Goal: Browse casually: Explore the website without a specific task or goal

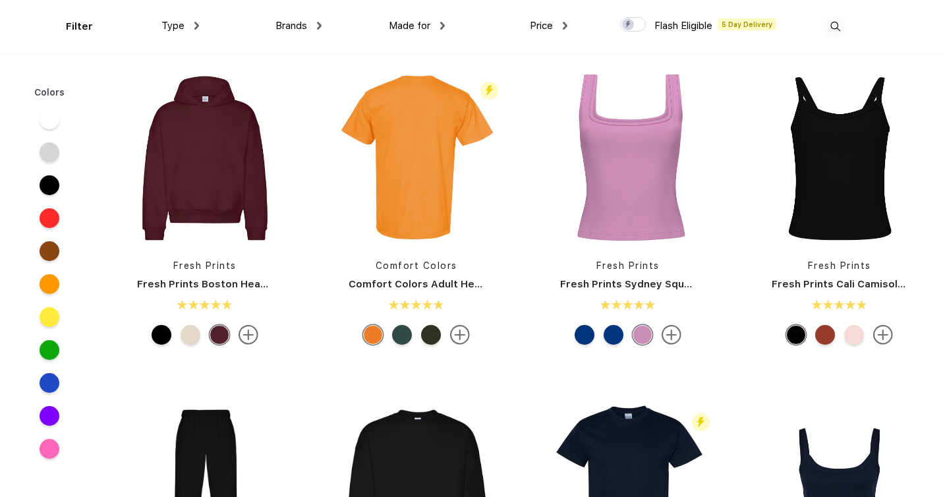
scroll to position [349, 0]
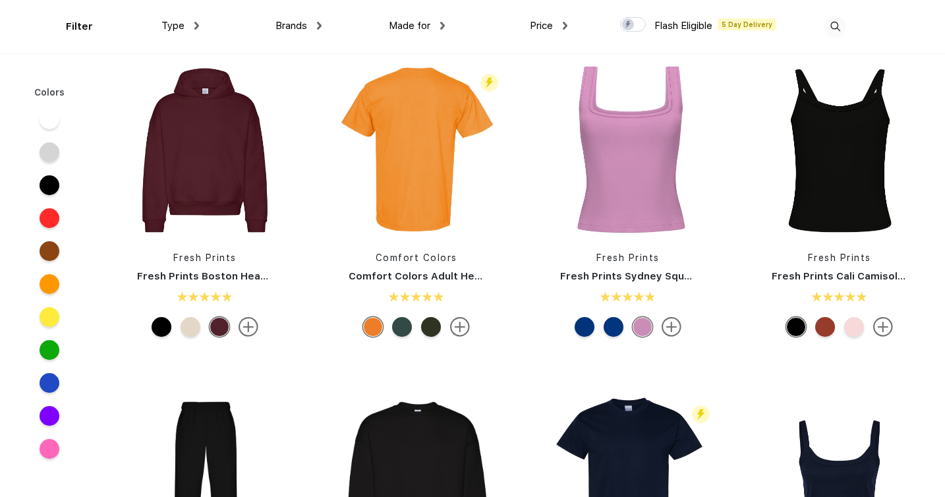
click at [612, 328] on div at bounding box center [614, 327] width 20 height 20
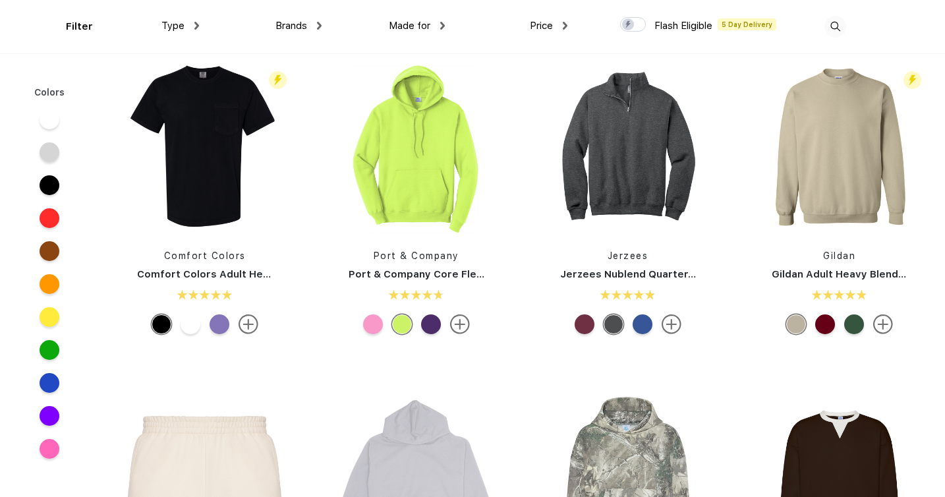
scroll to position [1017, 0]
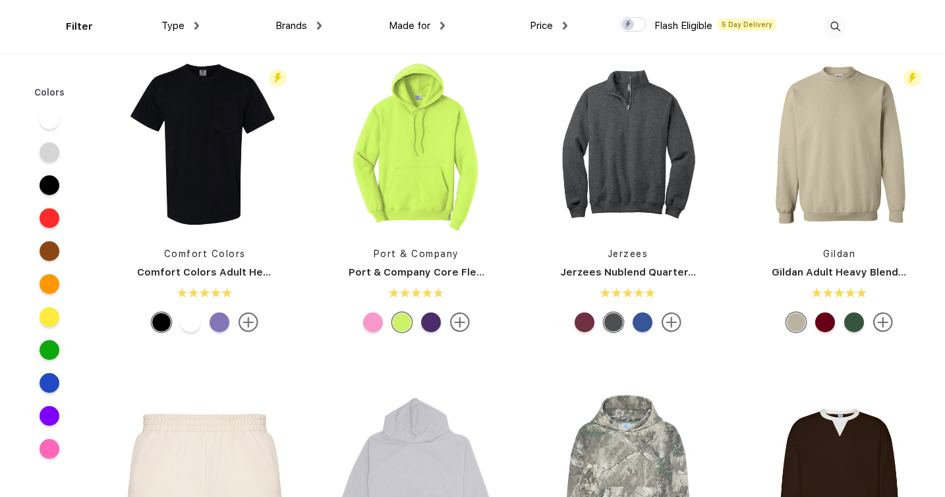
click at [614, 319] on div at bounding box center [614, 322] width 20 height 20
click at [588, 322] on div at bounding box center [585, 322] width 20 height 20
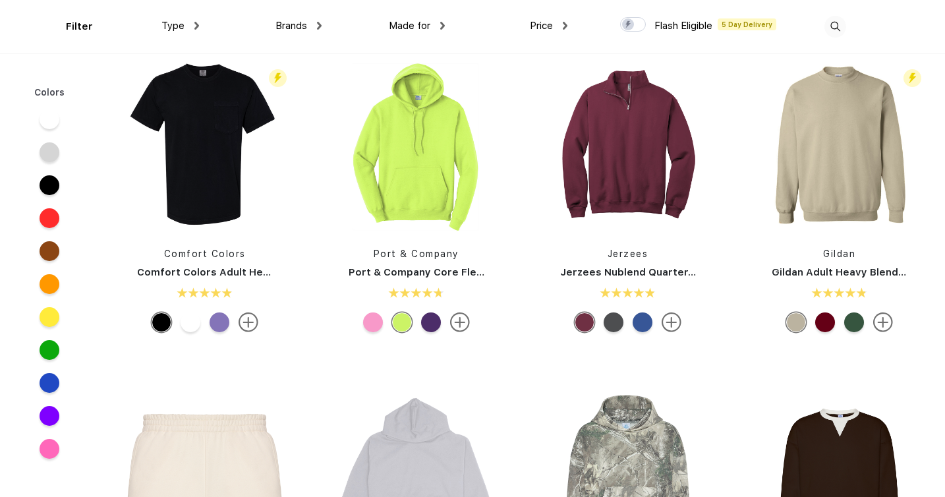
click at [824, 322] on div at bounding box center [825, 322] width 20 height 20
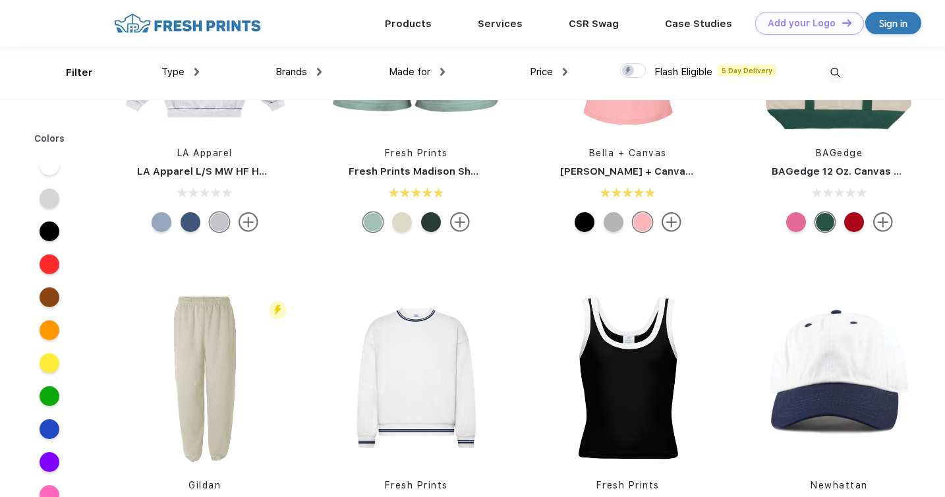
scroll to position [1723, 0]
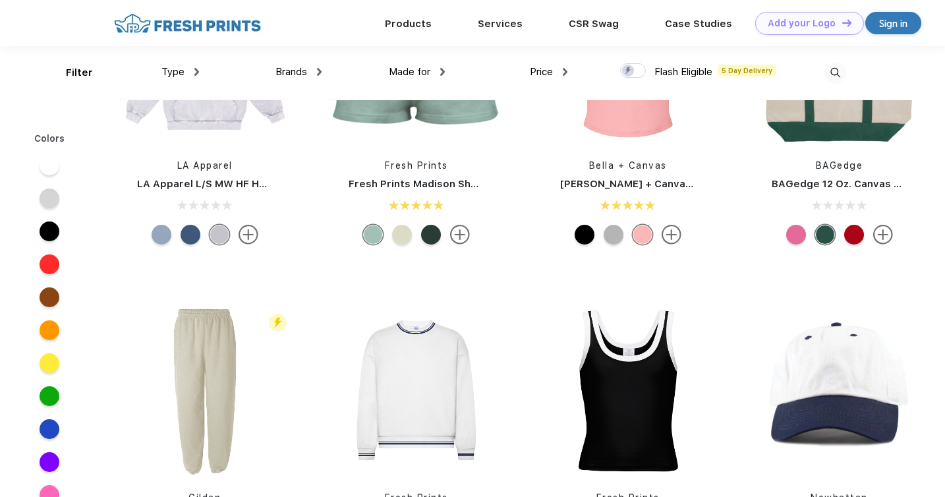
click at [824, 233] on div at bounding box center [825, 235] width 20 height 20
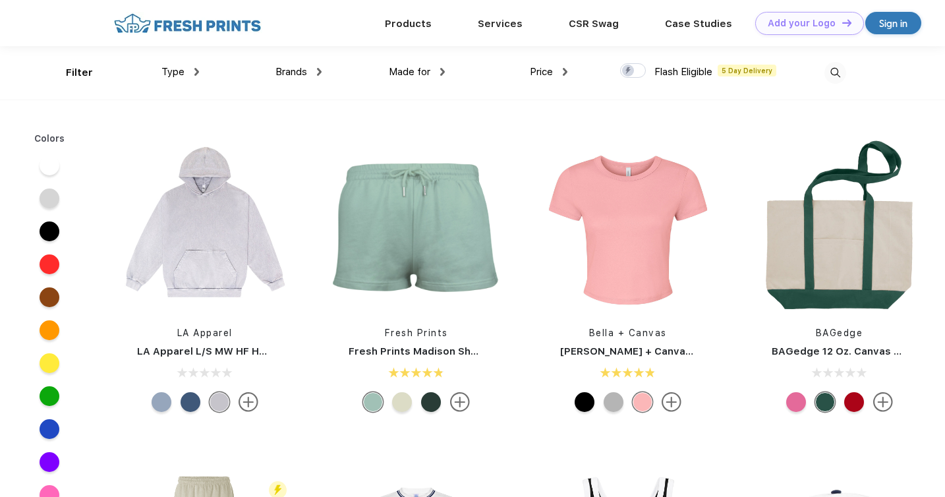
scroll to position [1554, 0]
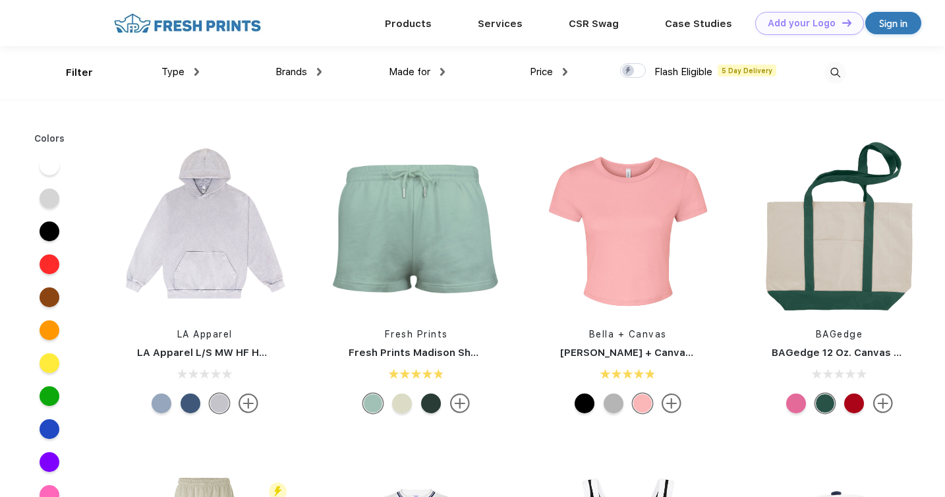
click at [790, 394] on div at bounding box center [800, 403] width 29 height 20
click at [799, 410] on div at bounding box center [796, 403] width 20 height 20
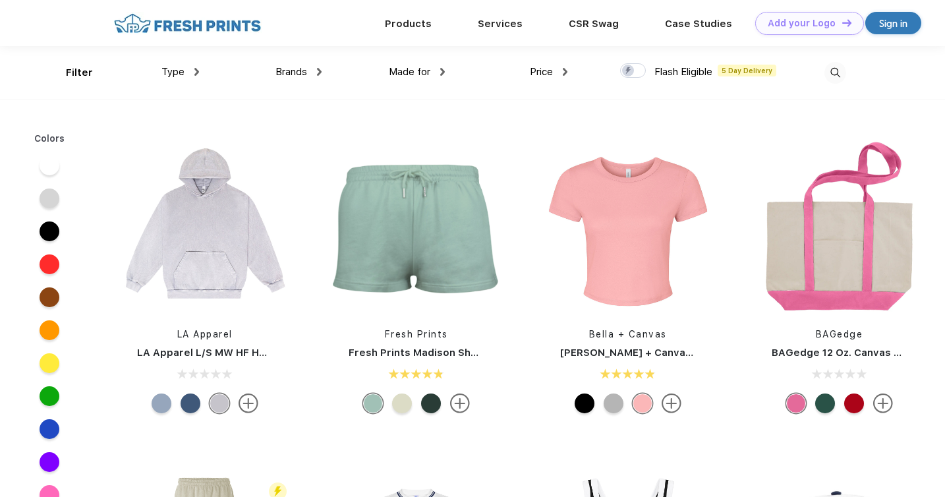
click at [858, 399] on div at bounding box center [854, 403] width 20 height 20
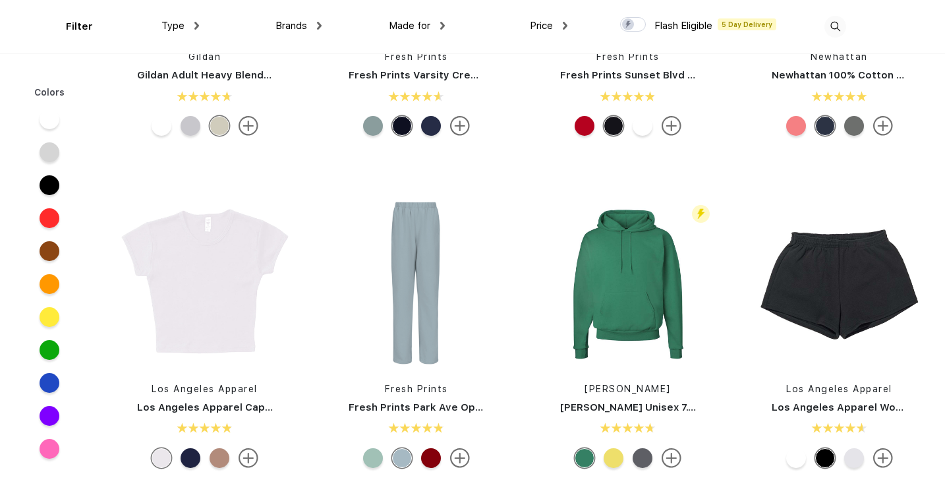
scroll to position [2214, 0]
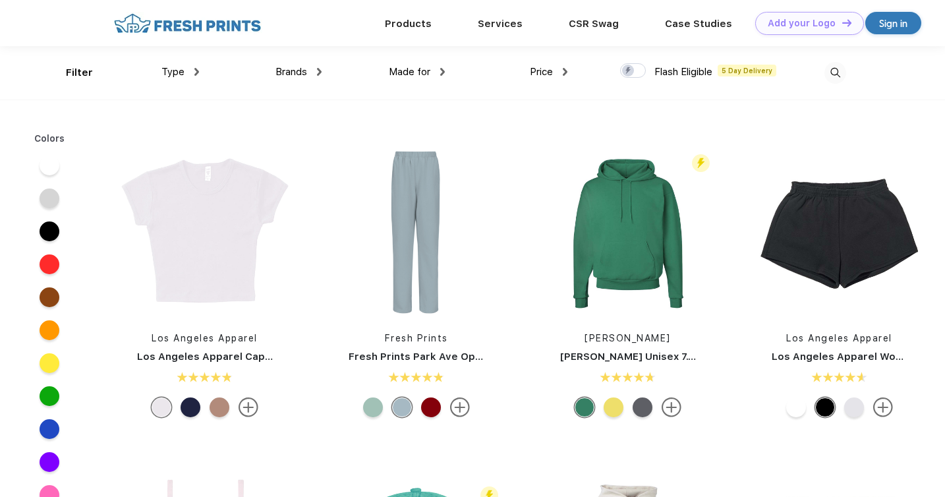
click at [612, 407] on div at bounding box center [614, 407] width 20 height 20
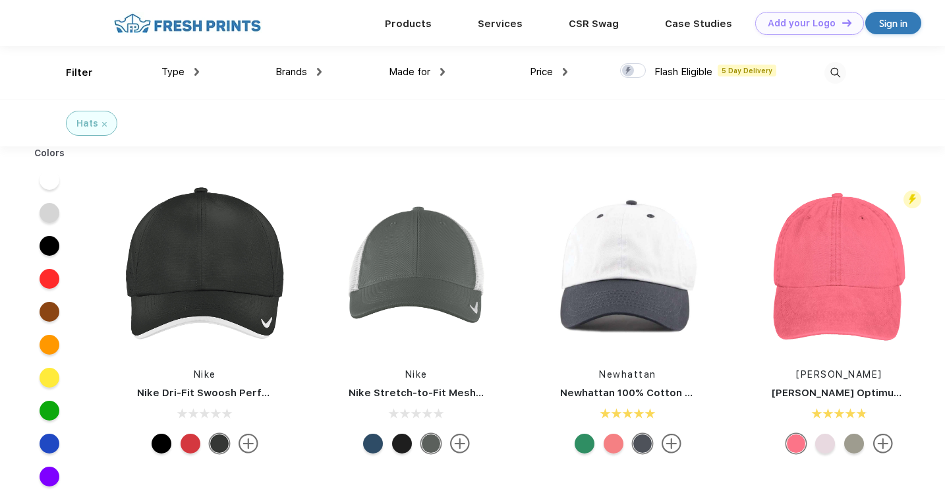
scroll to position [1, 0]
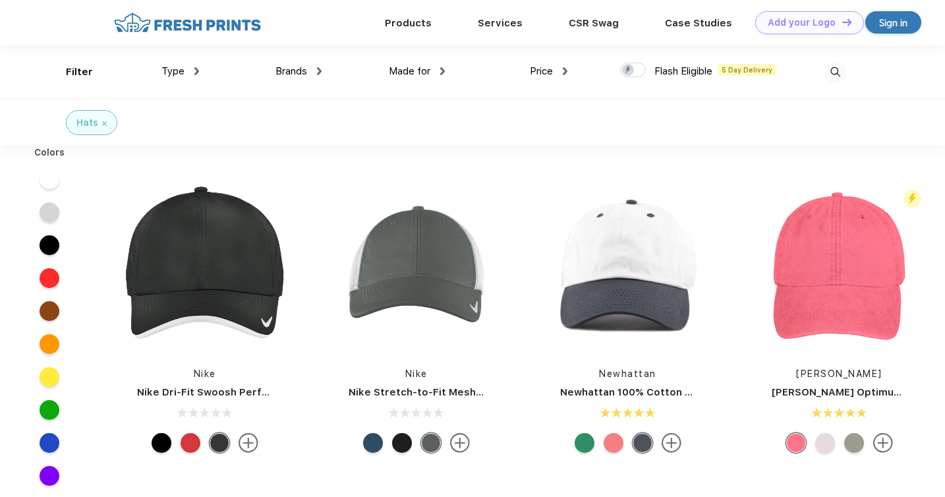
click at [622, 443] on div at bounding box center [614, 443] width 20 height 20
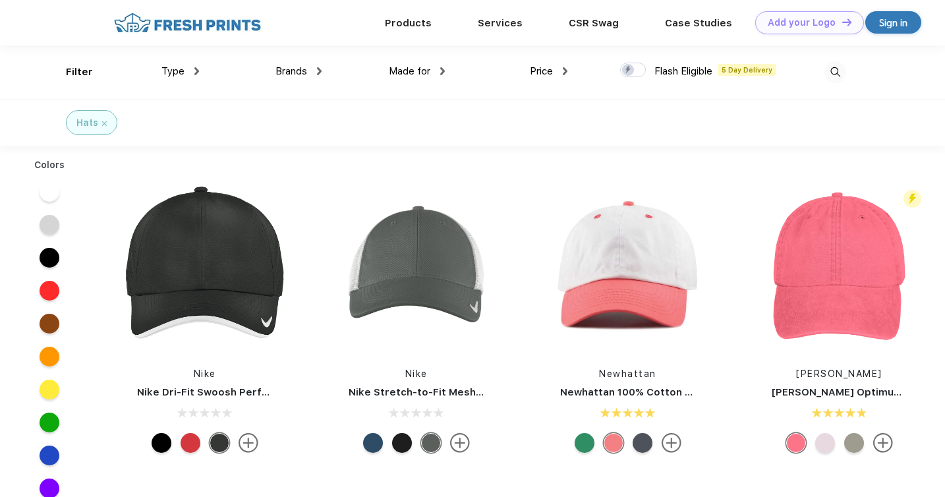
click at [587, 445] on div at bounding box center [585, 443] width 20 height 20
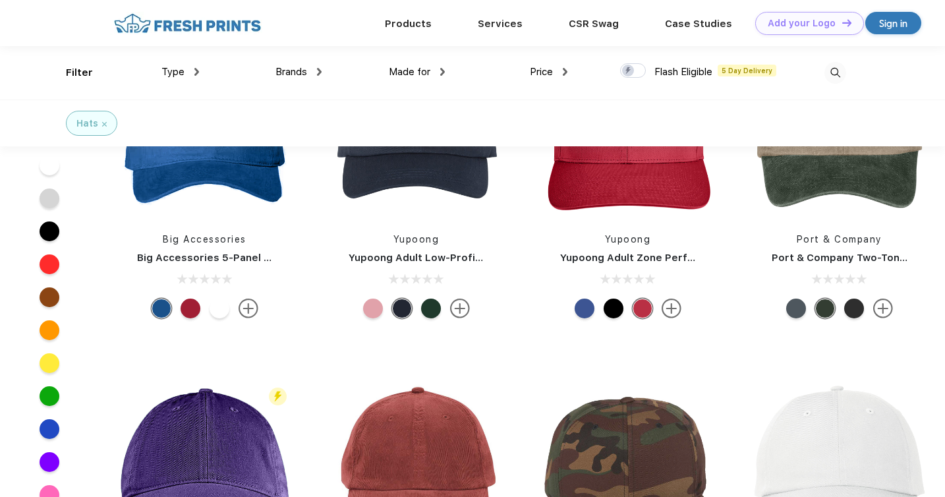
scroll to position [1269, 0]
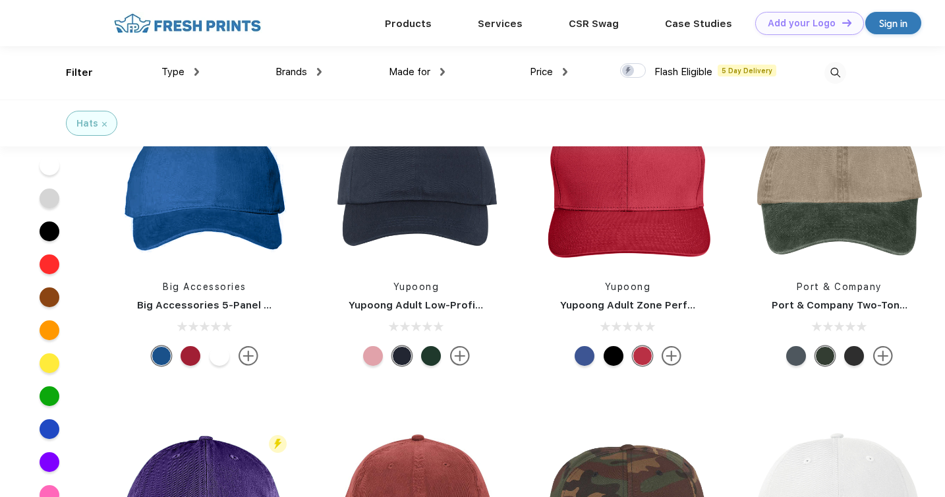
click at [849, 355] on div at bounding box center [854, 356] width 20 height 20
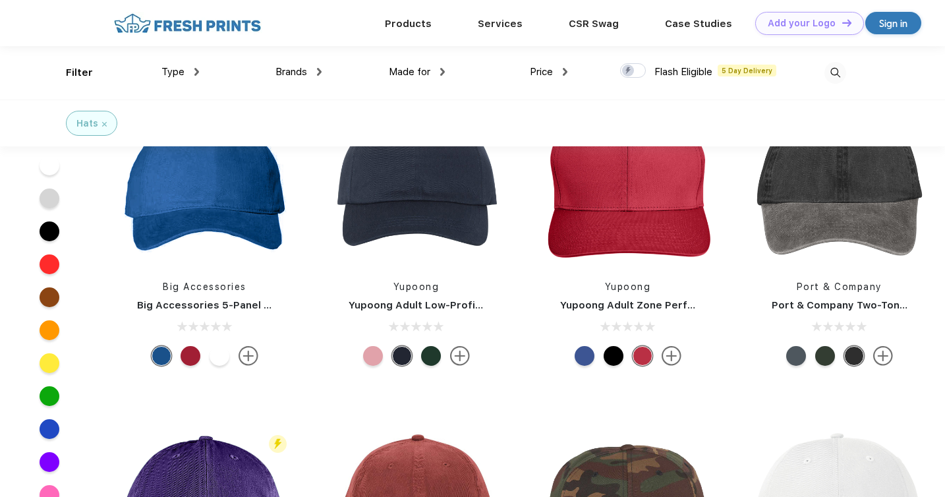
click at [798, 354] on div at bounding box center [796, 356] width 20 height 20
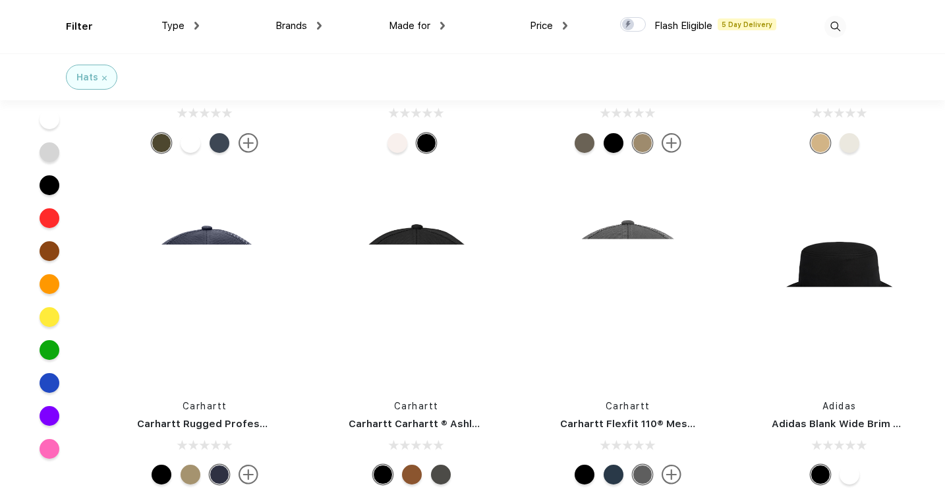
scroll to position [5183, 0]
